Goal: Task Accomplishment & Management: Use online tool/utility

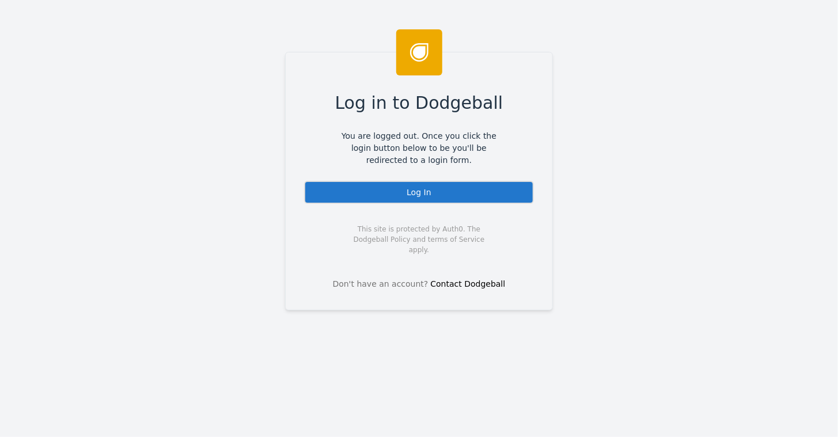
click at [416, 196] on div "Log In" at bounding box center [419, 192] width 230 height 23
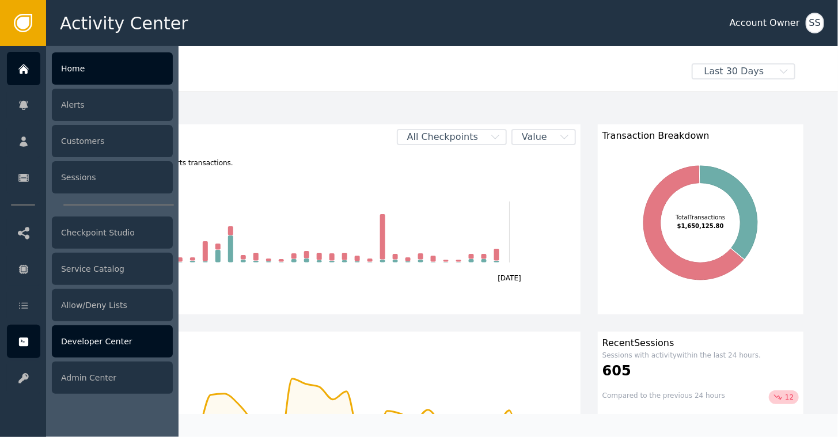
click at [92, 343] on div "Developer Center" at bounding box center [112, 341] width 121 height 32
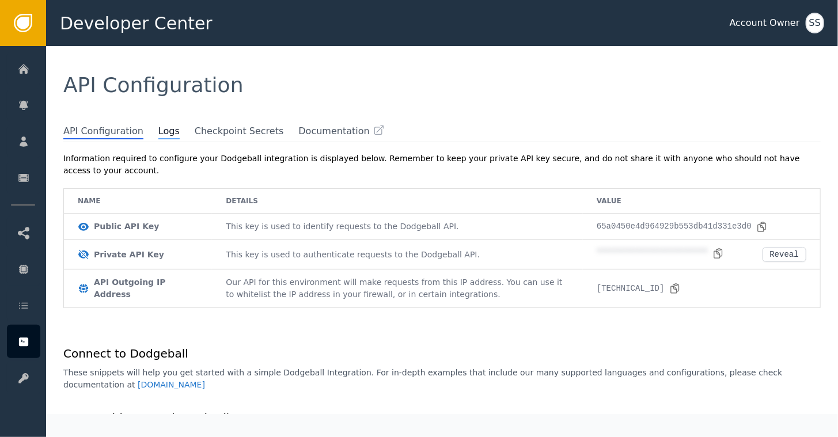
click at [158, 133] on span "Logs" at bounding box center [168, 131] width 21 height 15
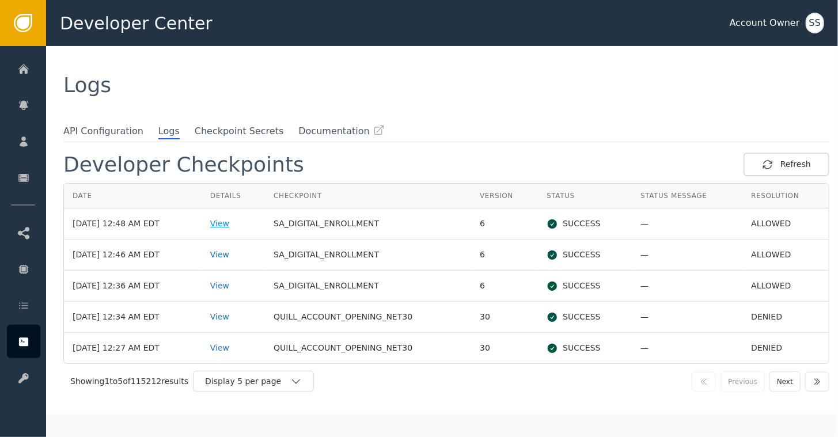
click at [233, 224] on div "View" at bounding box center [233, 224] width 46 height 12
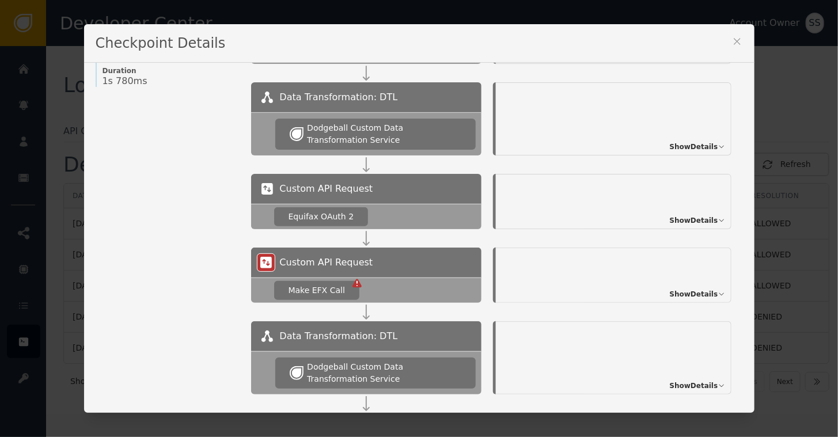
scroll to position [146, 0]
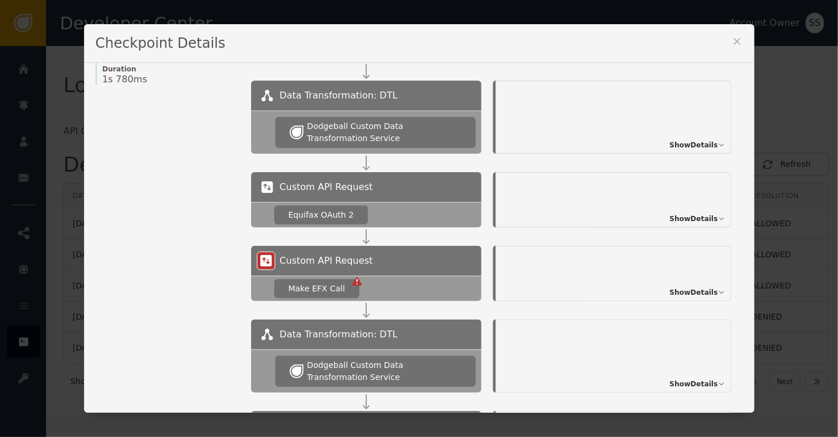
click at [684, 293] on span "Show Details" at bounding box center [694, 292] width 48 height 10
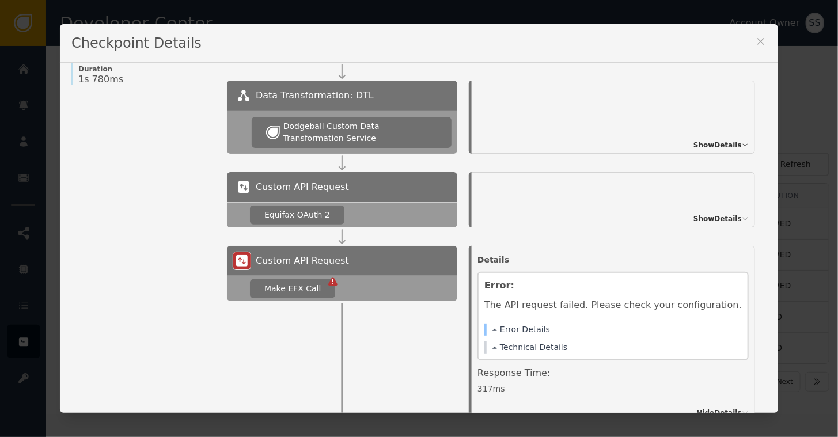
click at [755, 44] on icon at bounding box center [761, 42] width 12 height 12
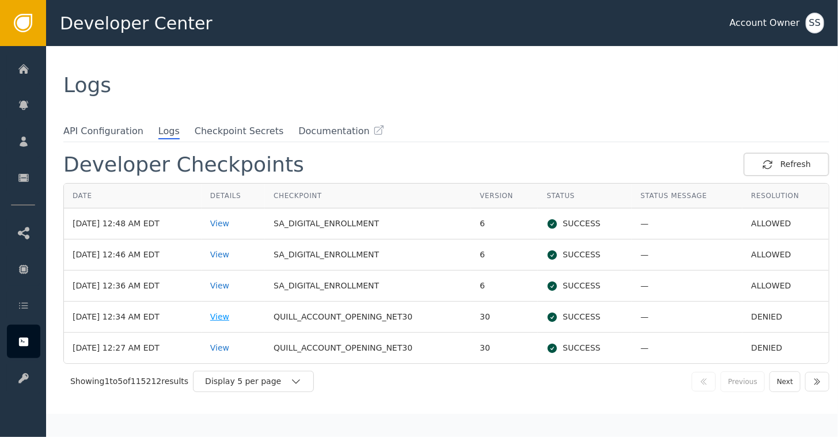
click at [234, 316] on div "View" at bounding box center [233, 317] width 46 height 12
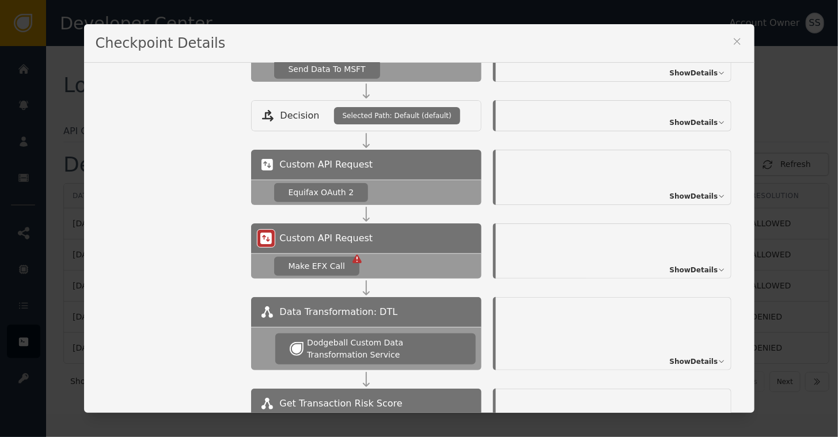
scroll to position [499, 0]
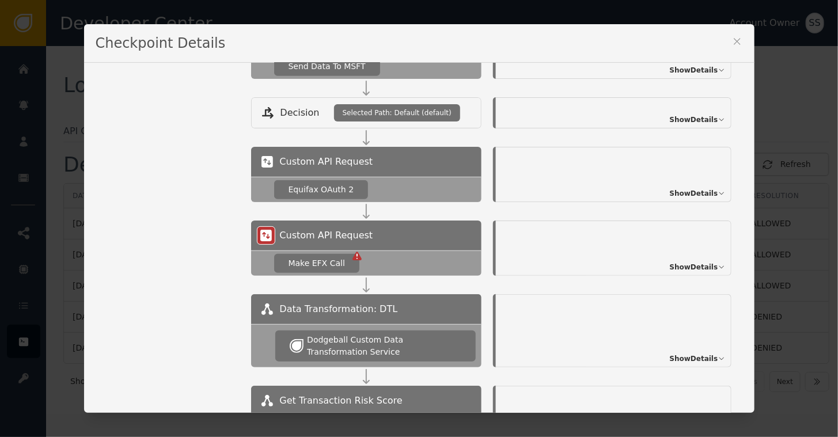
click at [687, 268] on span "Show Details" at bounding box center [694, 267] width 48 height 10
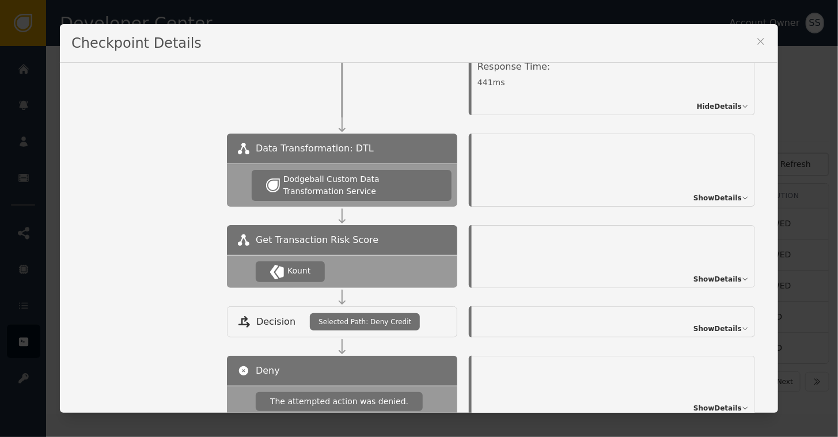
scroll to position [783, 0]
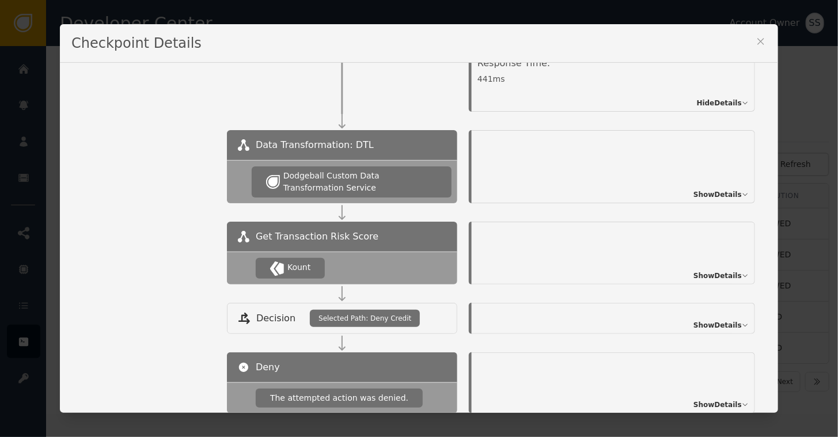
click at [706, 271] on span "Show Details" at bounding box center [717, 276] width 48 height 10
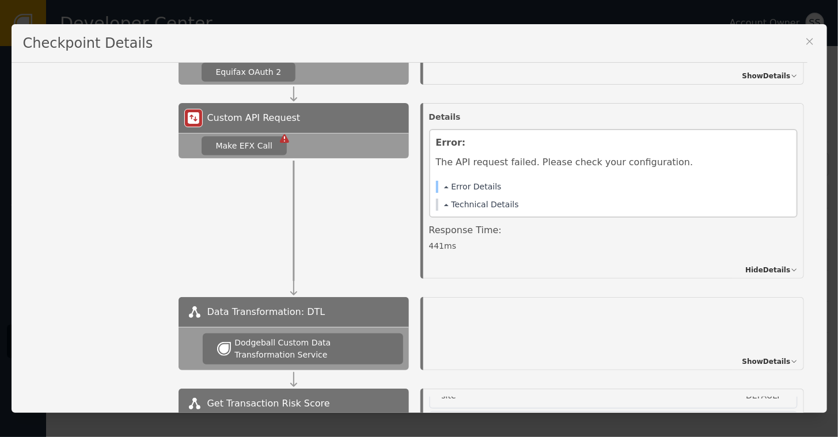
scroll to position [430, 0]
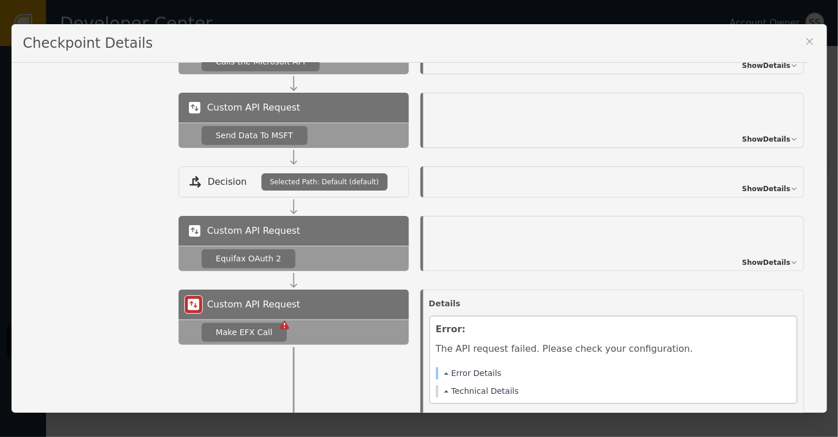
click at [761, 262] on span "Show Details" at bounding box center [766, 262] width 48 height 10
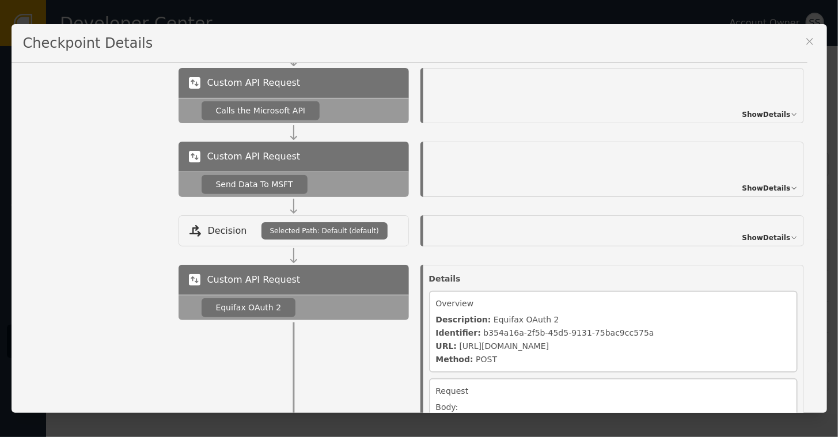
scroll to position [370, 0]
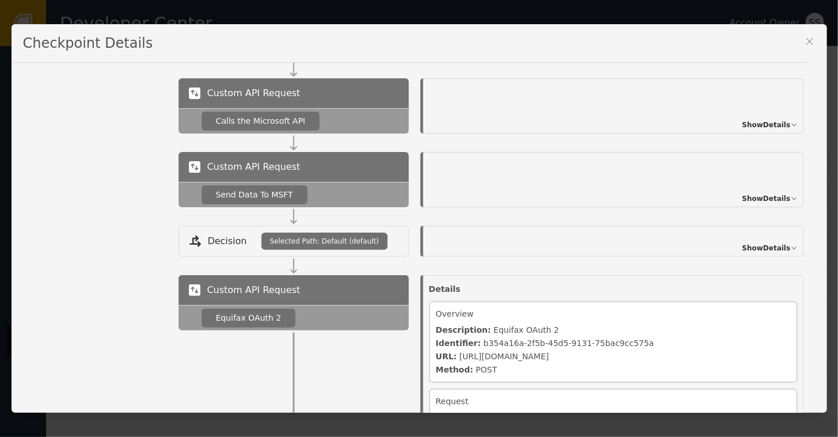
click at [764, 195] on span "Show Details" at bounding box center [766, 199] width 48 height 10
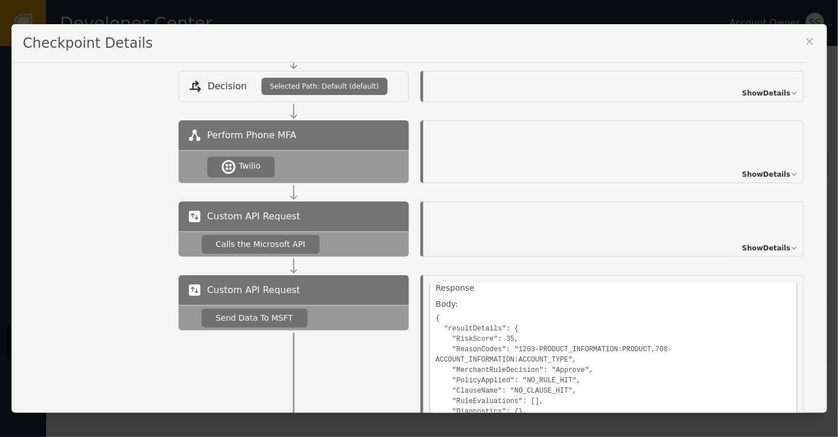
scroll to position [253, 0]
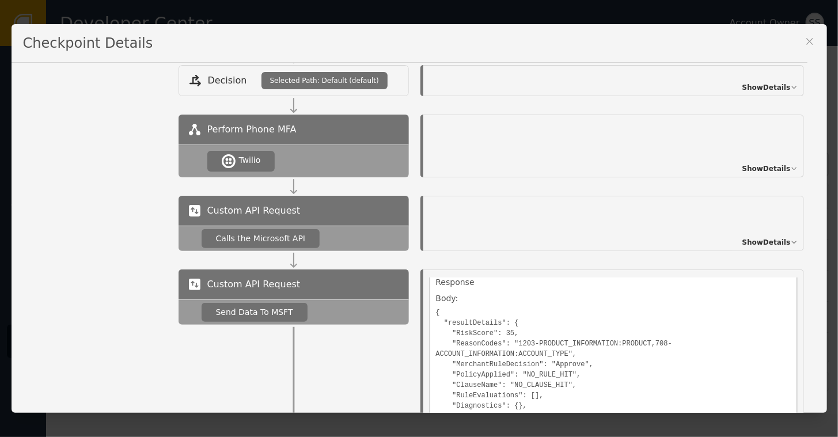
click at [760, 242] on span "Show Details" at bounding box center [766, 242] width 48 height 10
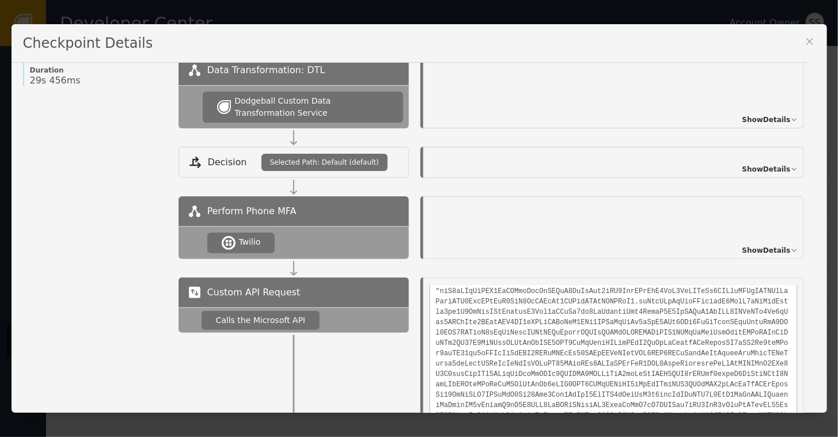
scroll to position [164, 0]
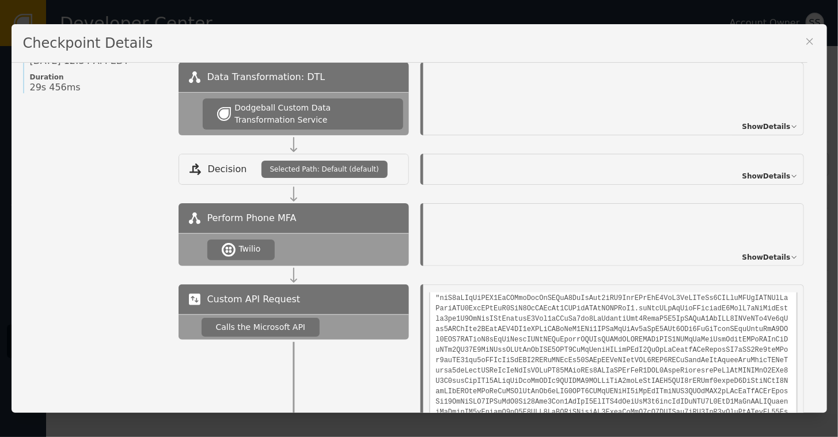
drag, startPoint x: 810, startPoint y: 120, endPoint x: 811, endPoint y: 100, distance: 20.2
click at [811, 100] on div "Name of Checkpoint QUILL_ACCOUNT_OPENING_NET30 Version (ver 30 ) Customer CUS- …" at bounding box center [420, 238] width 816 height 350
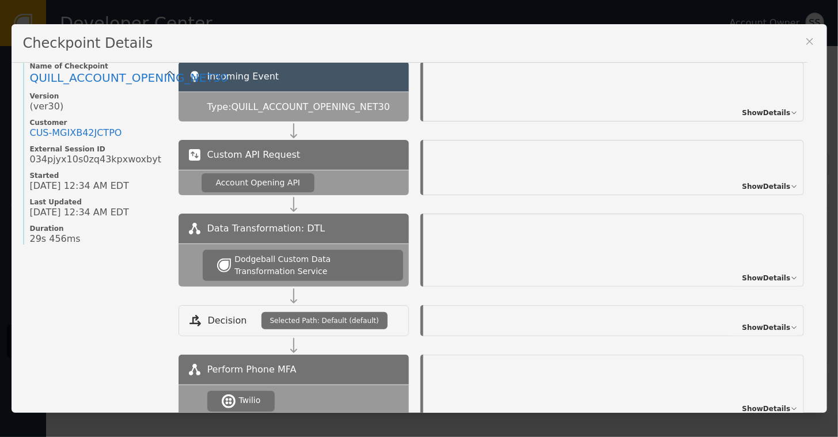
scroll to position [0, 0]
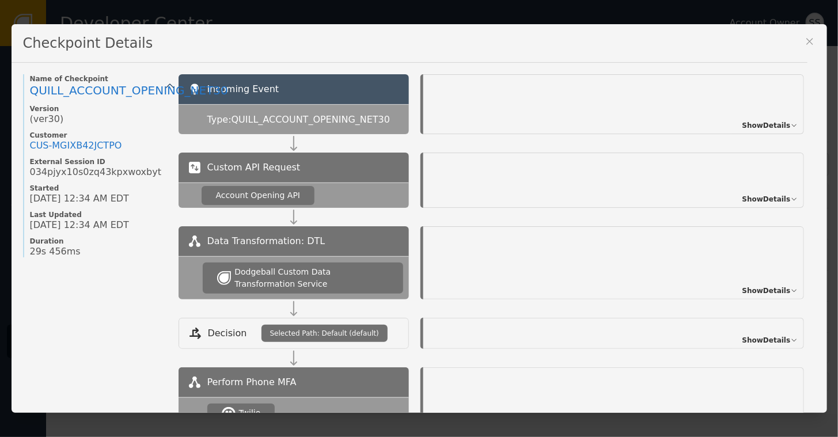
click at [761, 200] on span "Show Details" at bounding box center [766, 199] width 48 height 10
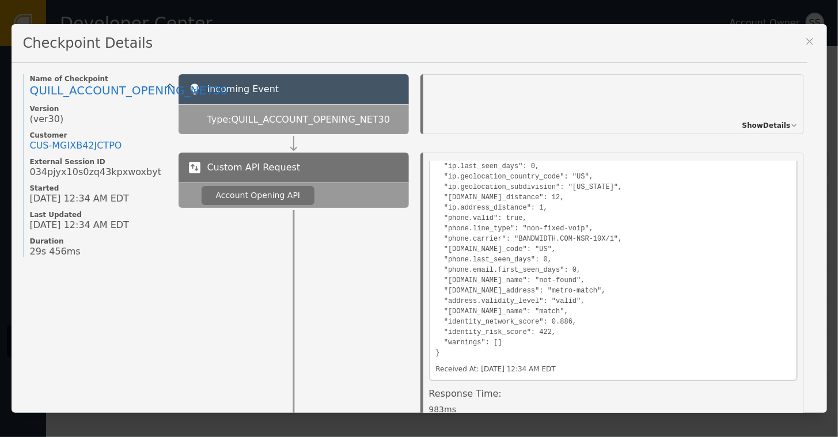
click at [772, 127] on span "Show Details" at bounding box center [766, 125] width 48 height 10
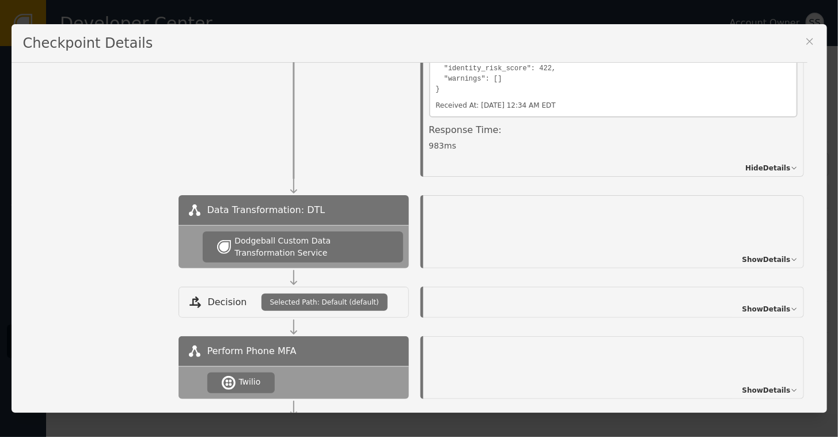
scroll to position [494, 0]
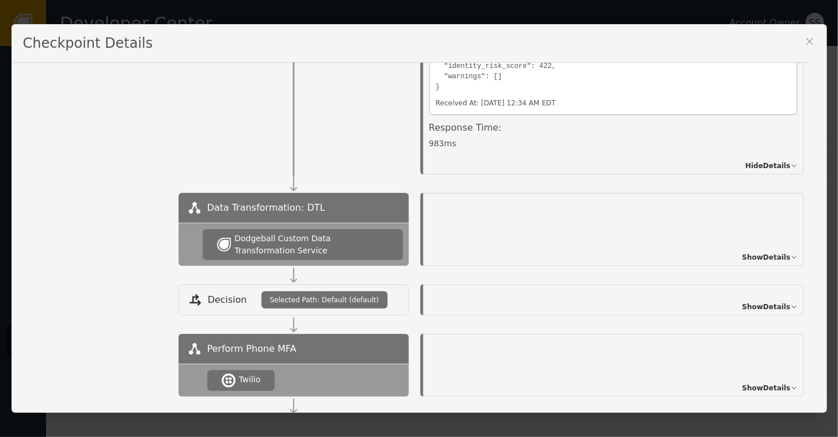
click at [768, 255] on span "Show Details" at bounding box center [766, 257] width 48 height 10
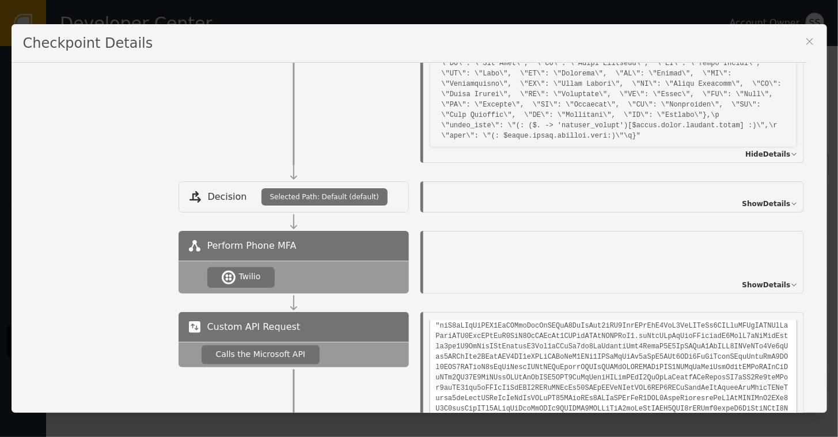
scroll to position [861, 0]
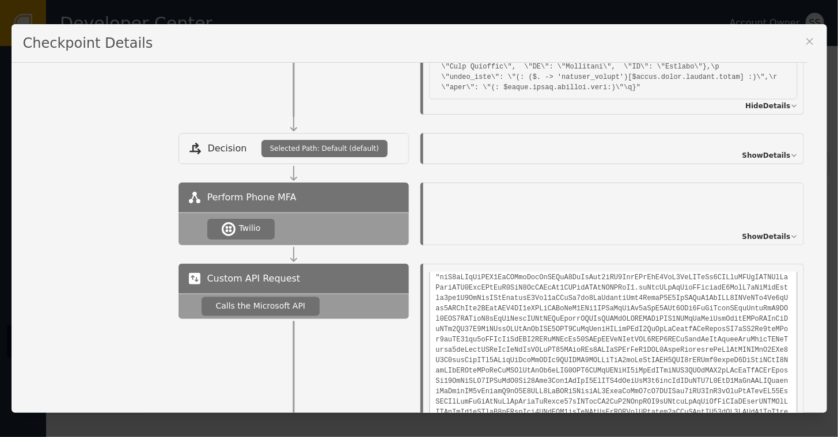
click at [757, 238] on span "Show Details" at bounding box center [766, 237] width 48 height 10
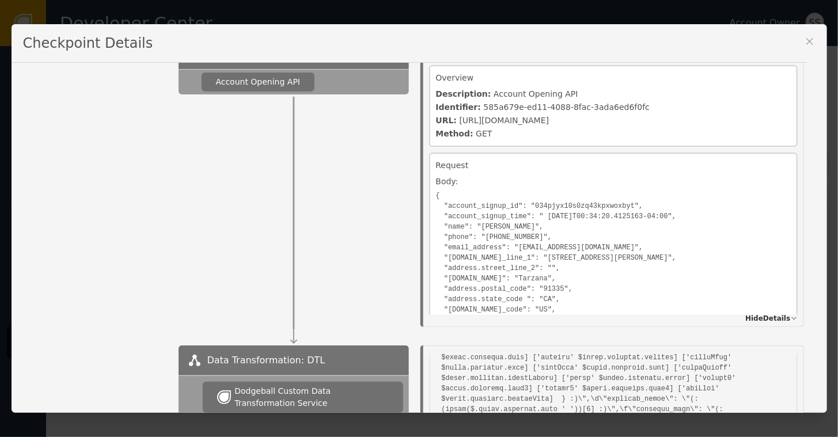
scroll to position [277, 0]
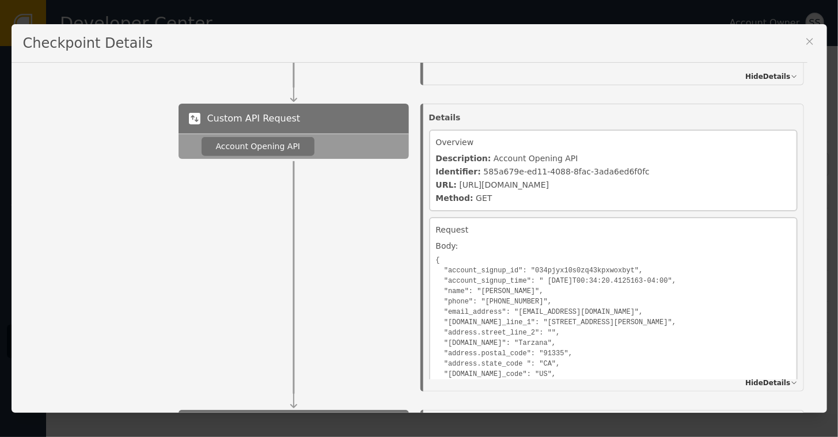
drag, startPoint x: 795, startPoint y: 134, endPoint x: 798, endPoint y: 174, distance: 40.5
click at [798, 174] on div "Details Overview Description: Account Opening API Identifier: 585a679e-ed11-408…" at bounding box center [612, 248] width 407 height 288
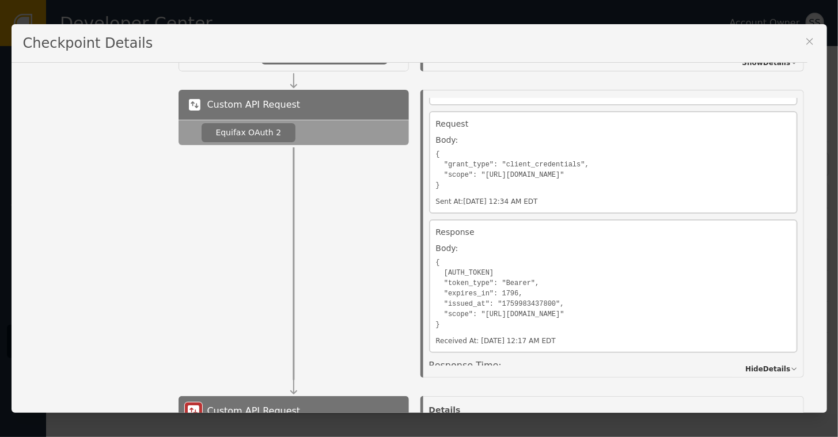
scroll to position [127, 0]
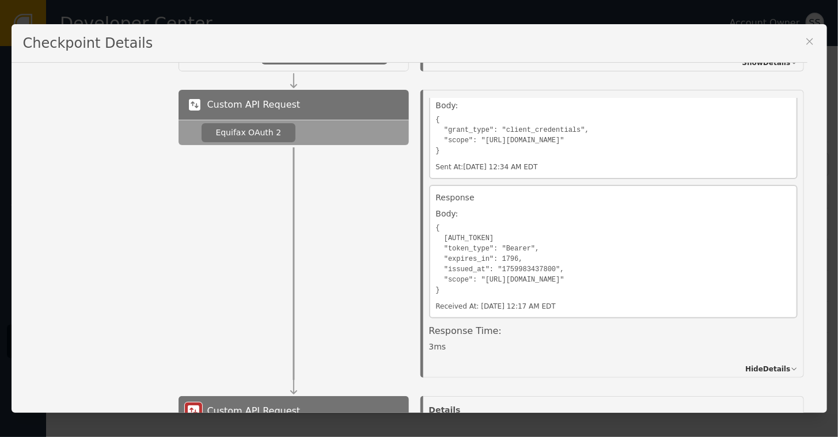
drag, startPoint x: 815, startPoint y: 290, endPoint x: 816, endPoint y: 317, distance: 27.1
click at [816, 317] on div "Name of Checkpoint QUILL_ACCOUNT_OPENING_NET30 Version (ver 30 ) Customer CUS- …" at bounding box center [420, 238] width 816 height 350
drag, startPoint x: 816, startPoint y: 317, endPoint x: 801, endPoint y: 339, distance: 26.2
click at [801, 339] on div "Details Overview Description: Equifax OAuth 2 Identifier: b354a16a-2f5b-45d5-91…" at bounding box center [612, 234] width 407 height 288
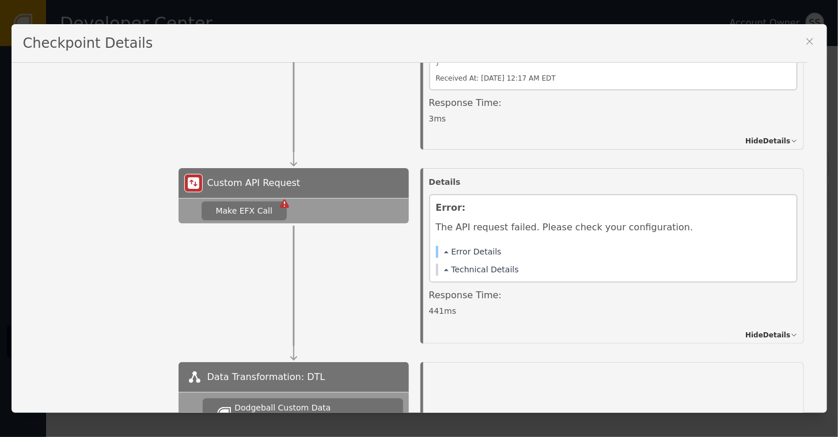
scroll to position [2144, 0]
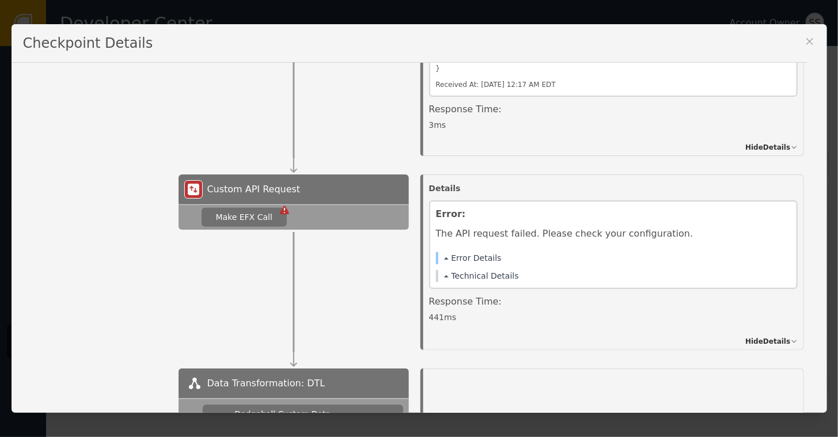
click at [761, 341] on span "Hide Details" at bounding box center [767, 341] width 45 height 10
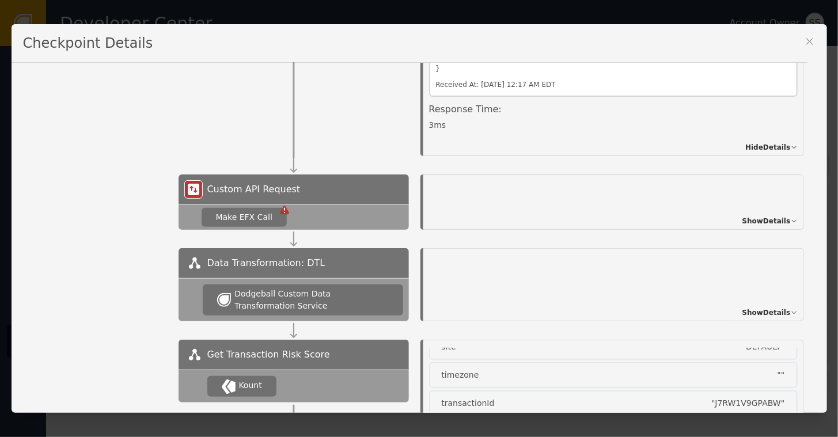
click at [755, 220] on span "Show Details" at bounding box center [766, 221] width 48 height 10
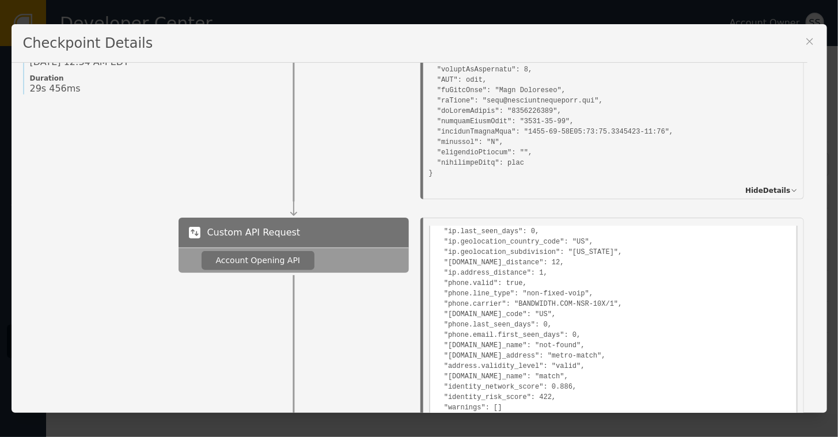
scroll to position [0, 0]
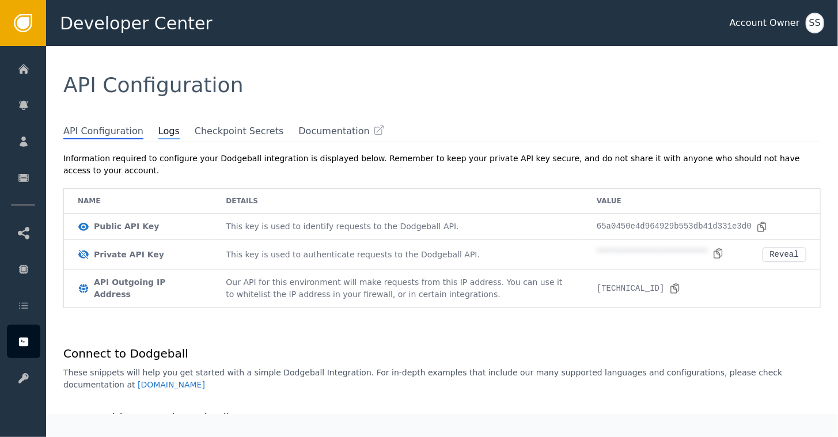
click at [158, 132] on span "Logs" at bounding box center [168, 131] width 21 height 15
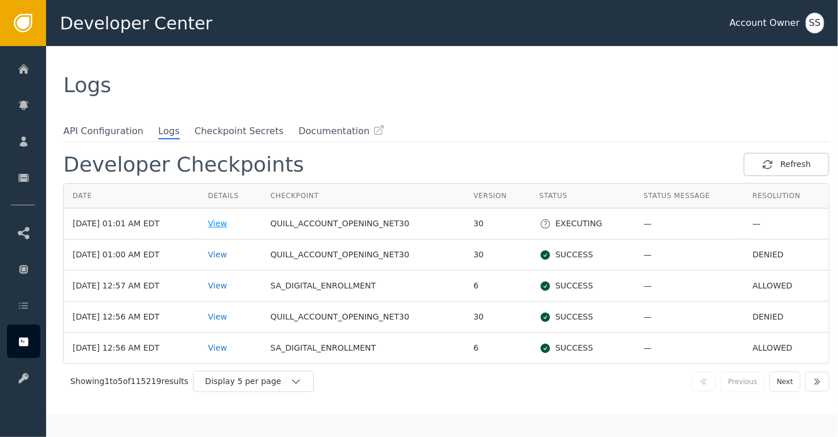
click at [233, 222] on div "View" at bounding box center [231, 224] width 46 height 12
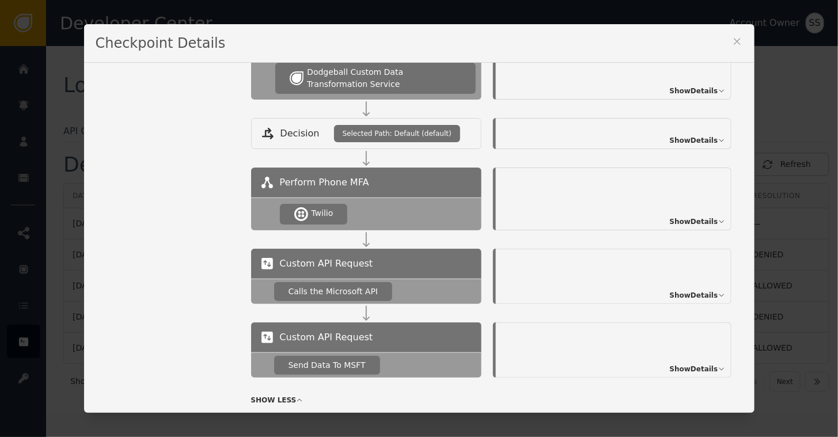
scroll to position [234, 0]
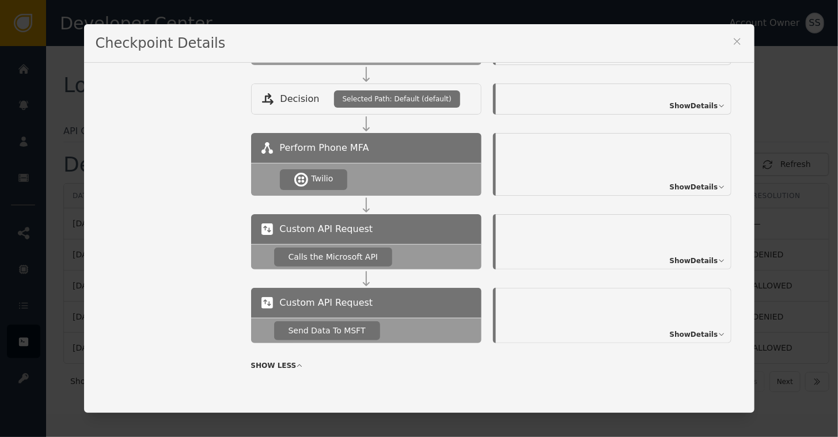
click at [688, 333] on span "Show Details" at bounding box center [694, 334] width 48 height 10
click at [692, 331] on span "Hide Details" at bounding box center [695, 334] width 45 height 10
click at [692, 331] on span "Show Details" at bounding box center [694, 334] width 48 height 10
click at [684, 260] on span "Show Details" at bounding box center [694, 261] width 48 height 10
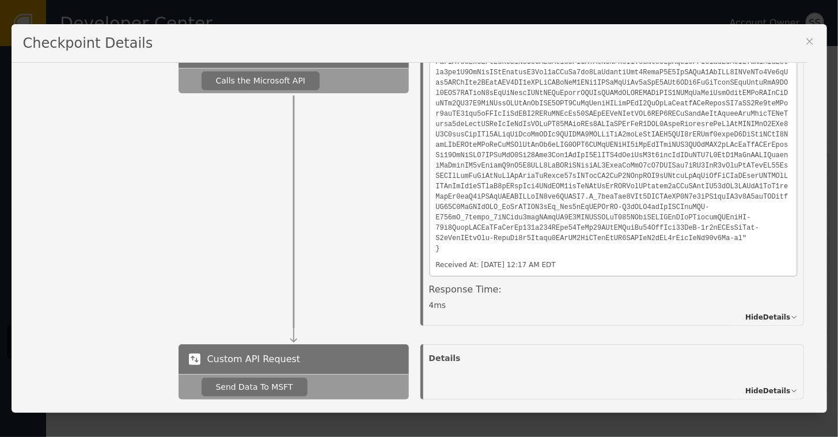
scroll to position [468, 0]
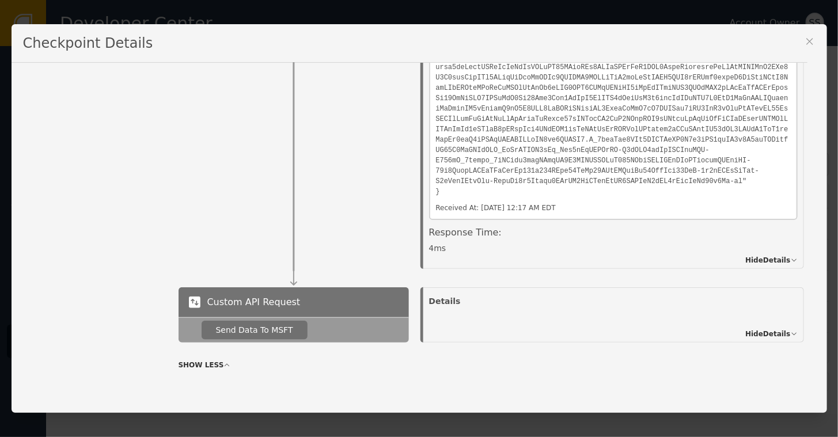
click at [768, 335] on span "Hide Details" at bounding box center [767, 334] width 45 height 10
click at [768, 335] on span "Show Details" at bounding box center [766, 334] width 48 height 10
click at [460, 310] on div at bounding box center [613, 311] width 369 height 6
drag, startPoint x: 816, startPoint y: 300, endPoint x: 824, endPoint y: 236, distance: 64.4
click at [824, 236] on div "Name of Checkpoint QUILL_ACCOUNT_OPENING_NET30 Version (ver 30 ) Customer CUS- …" at bounding box center [420, 238] width 816 height 350
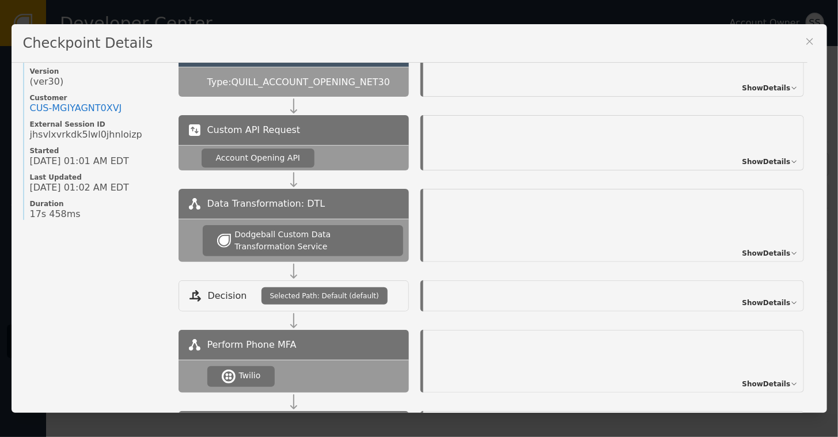
scroll to position [0, 0]
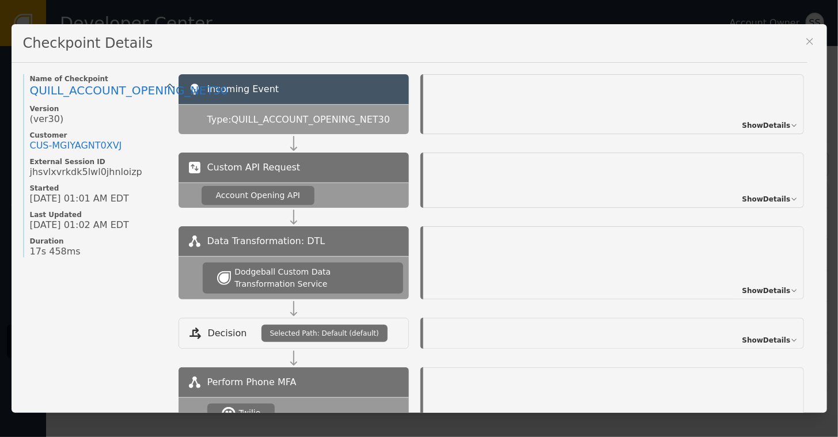
click at [763, 198] on span "Show Details" at bounding box center [766, 199] width 48 height 10
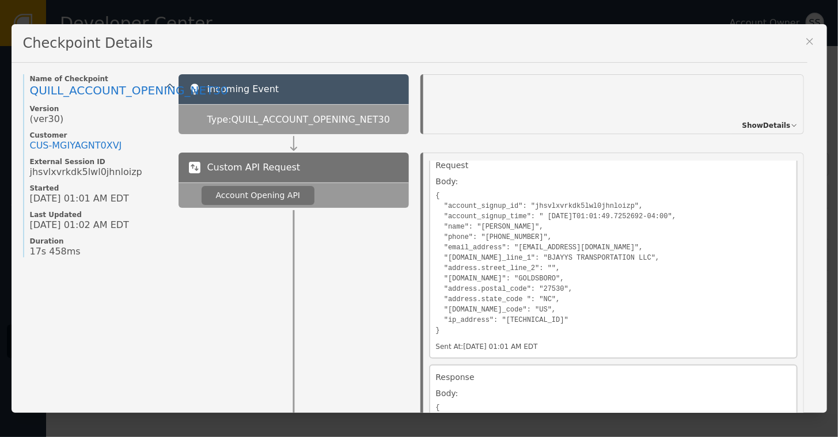
scroll to position [123, 0]
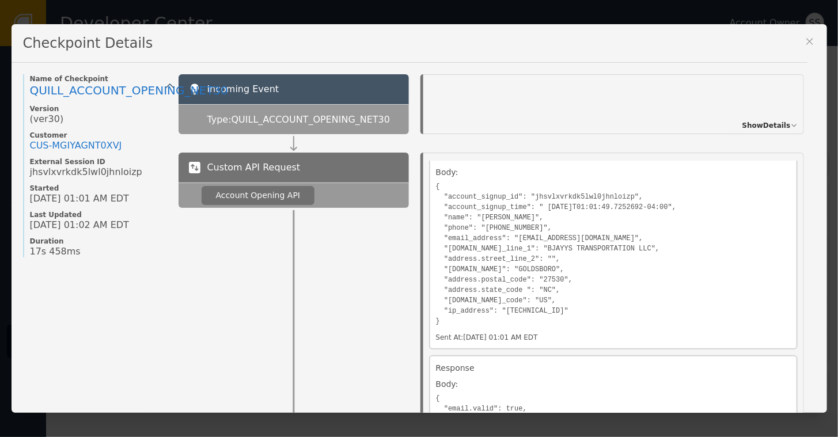
drag, startPoint x: 816, startPoint y: 124, endPoint x: 814, endPoint y: 100, distance: 24.3
click at [814, 100] on div "Name of Checkpoint QUILL_ACCOUNT_OPENING_NET30 Version (ver 30 ) Customer CUS- …" at bounding box center [420, 238] width 816 height 350
drag, startPoint x: 814, startPoint y: 100, endPoint x: 770, endPoint y: 123, distance: 50.5
click at [770, 123] on span "Show Details" at bounding box center [766, 125] width 48 height 10
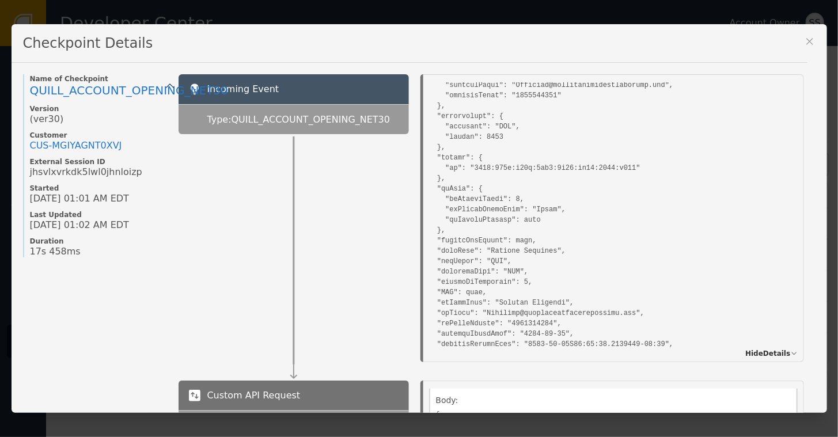
scroll to position [1056, 0]
